Goal: Task Accomplishment & Management: Complete application form

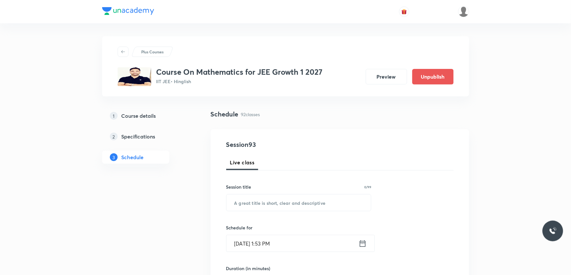
scroll to position [4854, 0]
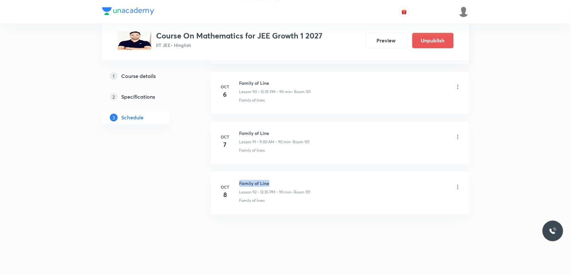
drag, startPoint x: 239, startPoint y: 183, endPoint x: 271, endPoint y: 182, distance: 31.3
click at [271, 182] on h6 "Family of Line" at bounding box center [274, 183] width 71 height 7
click at [269, 182] on h6 "Family of Line" at bounding box center [274, 183] width 71 height 7
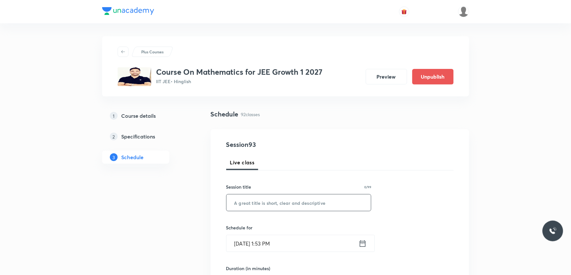
click at [315, 204] on input "text" at bounding box center [298, 202] width 145 height 16
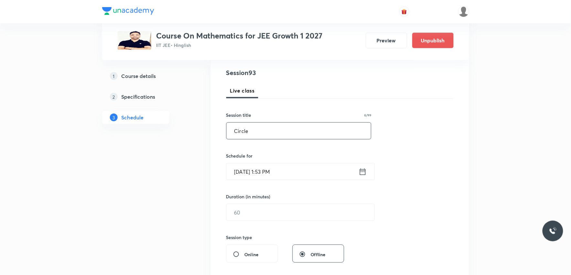
type input "Circle"
click at [264, 174] on input "[DATE] 1:53 PM" at bounding box center [292, 171] width 132 height 16
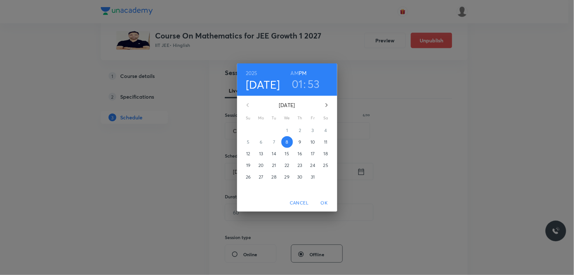
click at [302, 85] on h3 "01" at bounding box center [297, 84] width 11 height 14
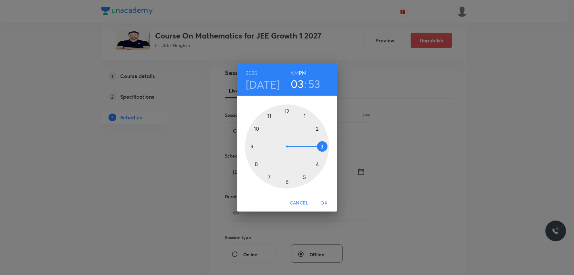
drag, startPoint x: 304, startPoint y: 115, endPoint x: 315, endPoint y: 147, distance: 34.2
click at [315, 147] on div at bounding box center [287, 146] width 84 height 84
drag, startPoint x: 265, startPoint y: 118, endPoint x: 327, endPoint y: 146, distance: 67.9
click at [327, 146] on div at bounding box center [287, 146] width 84 height 84
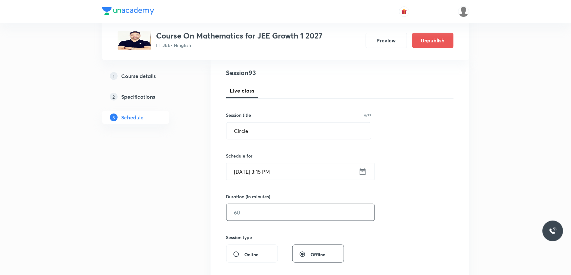
drag, startPoint x: 237, startPoint y: 217, endPoint x: 315, endPoint y: 214, distance: 77.9
click at [240, 217] on input "text" at bounding box center [300, 212] width 148 height 16
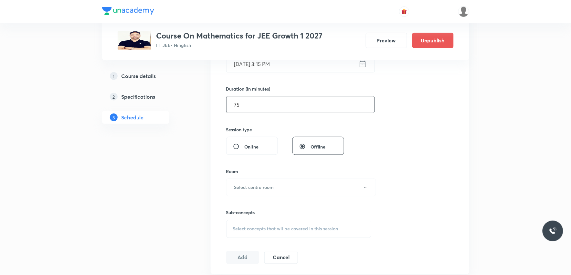
scroll to position [215, 0]
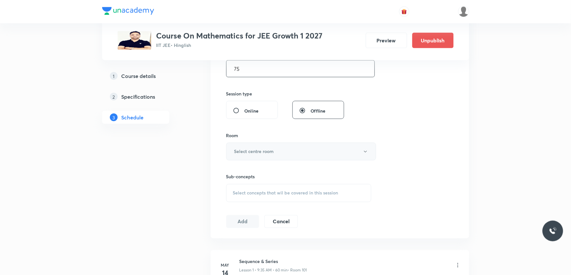
type input "75"
click at [278, 156] on button "Select centre room" at bounding box center [301, 151] width 150 height 18
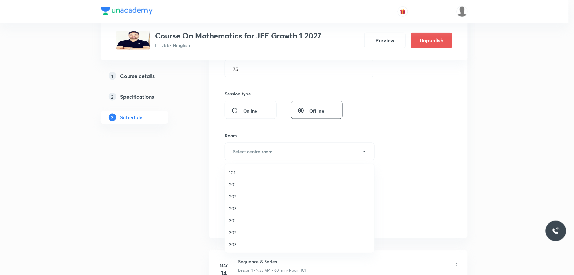
click at [238, 198] on span "202" at bounding box center [299, 196] width 141 height 7
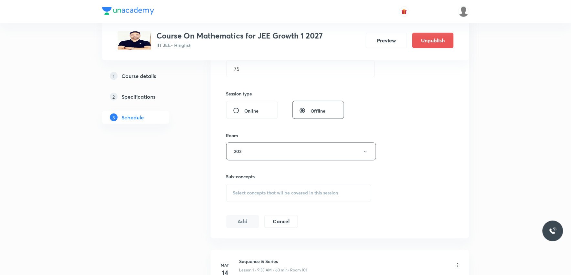
scroll to position [251, 0]
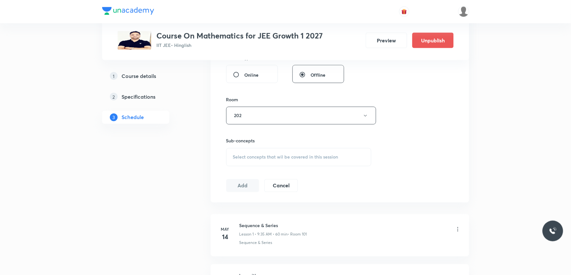
click at [285, 159] on span "Select concepts that wil be covered in this session" at bounding box center [285, 156] width 105 height 5
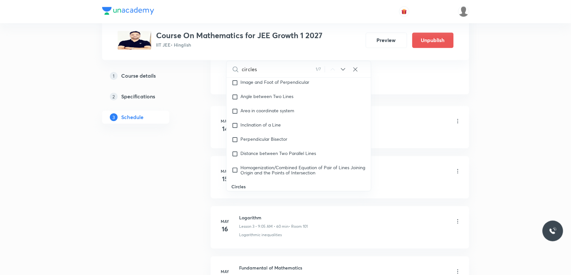
scroll to position [3880, 0]
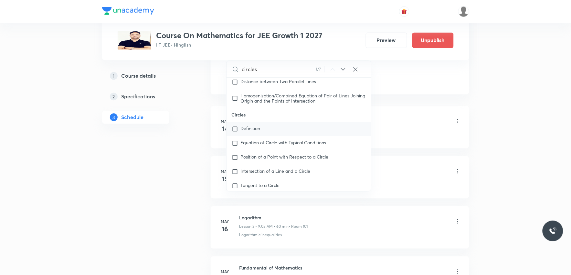
type input "circles"
click at [258, 131] on span "Definition" at bounding box center [251, 128] width 20 height 6
checkbox input "true"
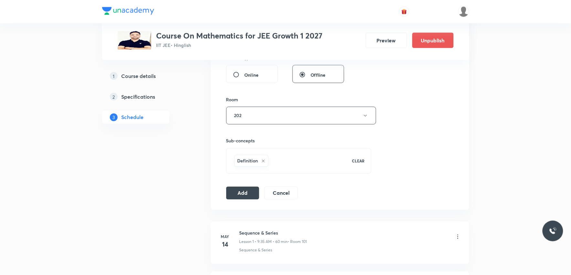
scroll to position [108, 0]
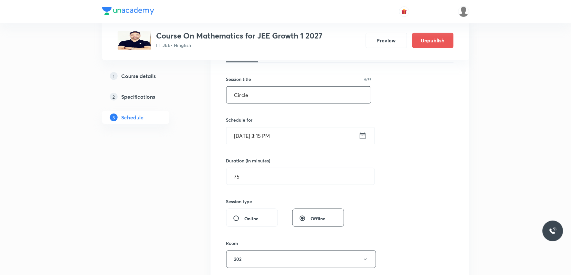
click at [283, 98] on input "Circle" at bounding box center [298, 95] width 145 height 16
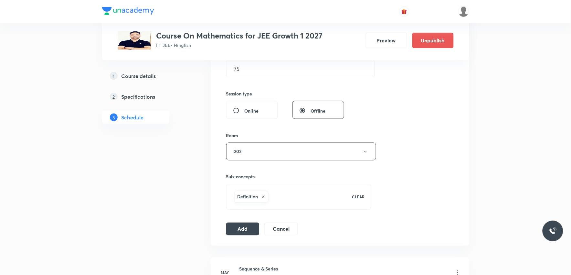
scroll to position [323, 0]
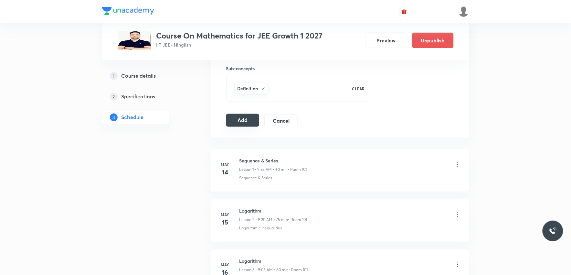
type input "Circles"
click at [250, 119] on button "Add" at bounding box center [242, 120] width 33 height 13
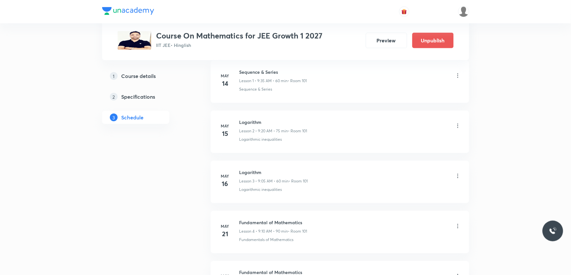
scroll to position [4607, 0]
